Goal: Share content

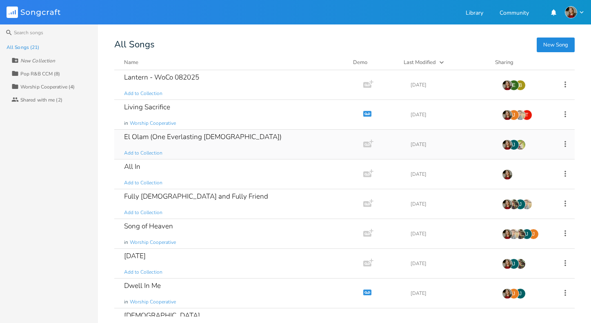
click at [561, 145] on icon at bounding box center [565, 144] width 9 height 9
click at [519, 197] on span "Collaborators Sharing" at bounding box center [510, 199] width 25 height 6
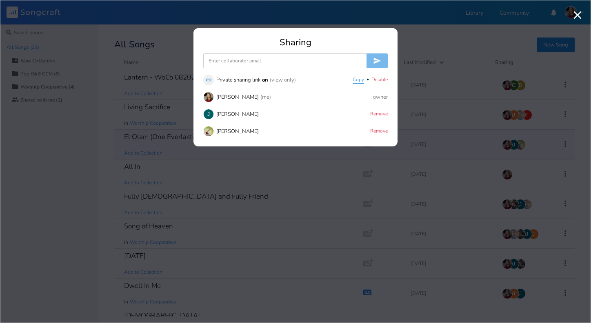
click at [359, 78] on button "Copy" at bounding box center [358, 80] width 11 height 7
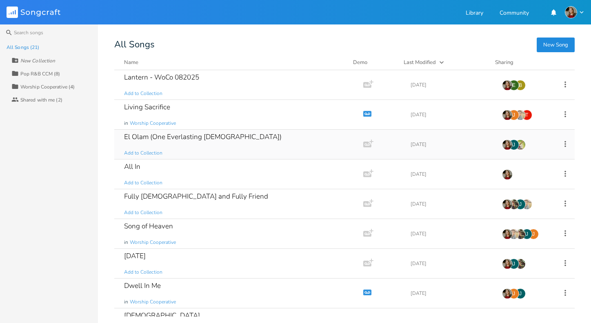
click at [561, 150] on div "El Olam (One Everlasting [DEMOGRAPHIC_DATA]) Add to Collection Add Demo [DATE] J" at bounding box center [344, 145] width 461 height 30
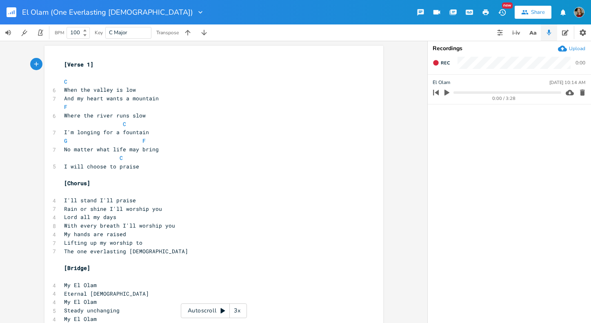
click at [533, 13] on div "Share" at bounding box center [538, 12] width 14 height 7
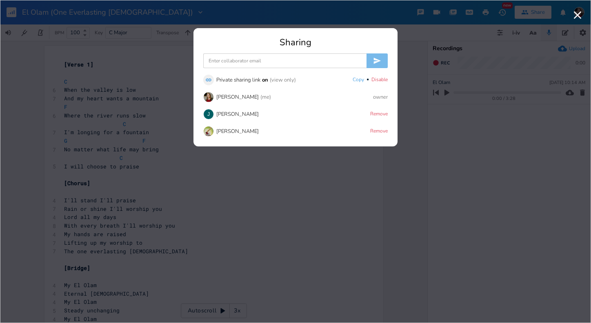
click at [577, 18] on icon "button" at bounding box center [577, 15] width 13 height 13
